Goal: Information Seeking & Learning: Learn about a topic

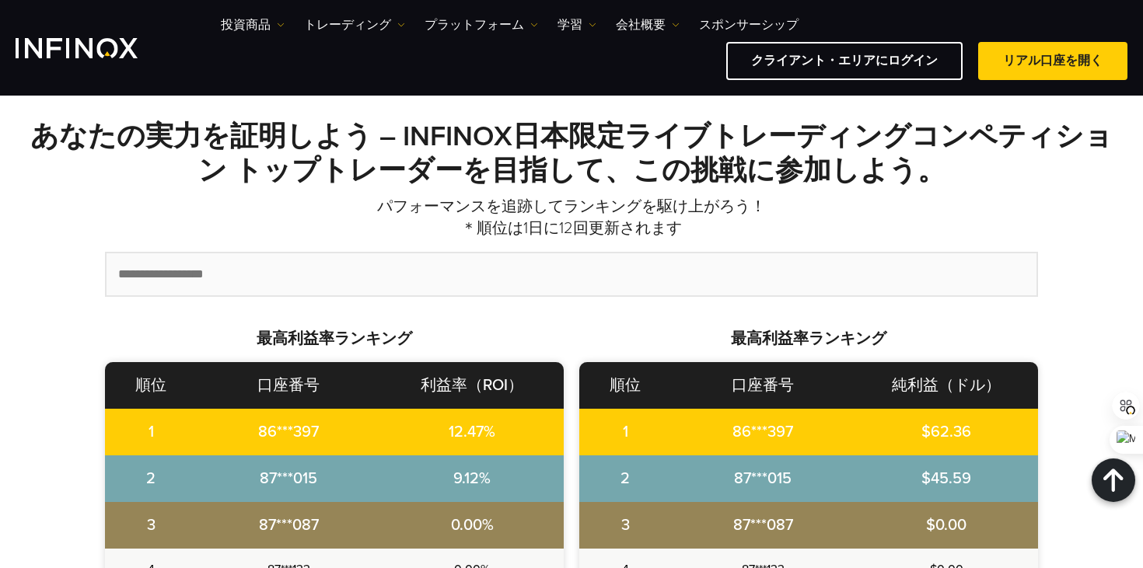
scroll to position [429, 0]
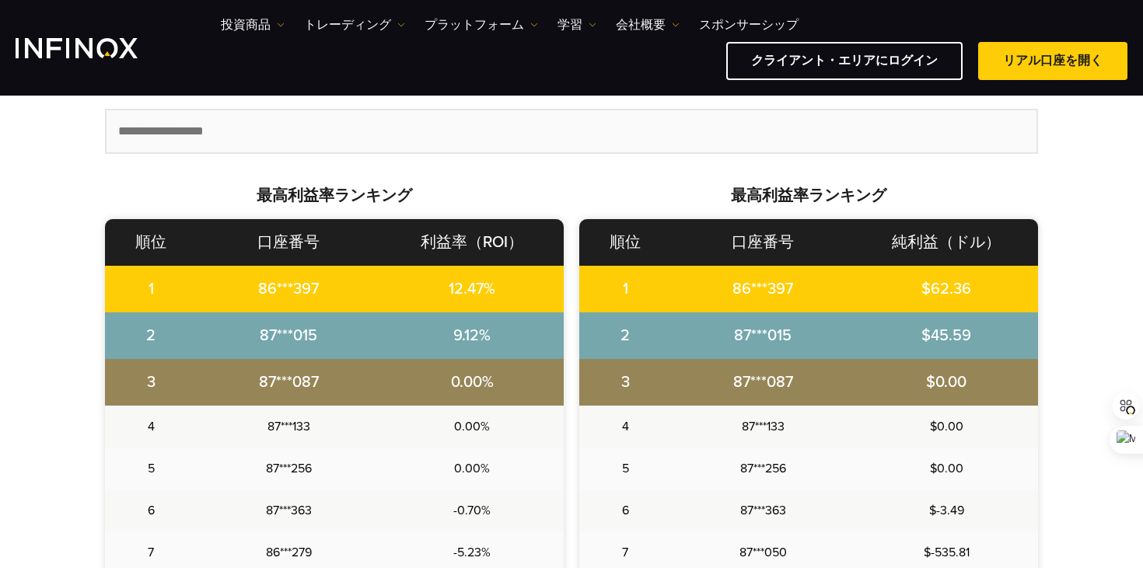
scroll to position [753, 0]
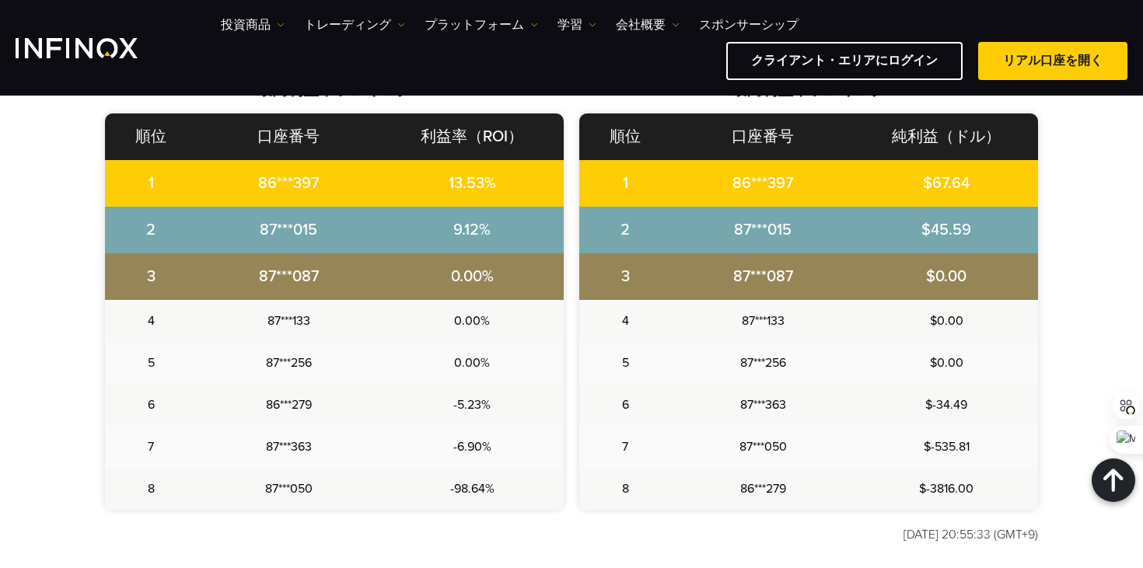
scroll to position [697, 0]
